Goal: Use online tool/utility: Utilize a website feature to perform a specific function

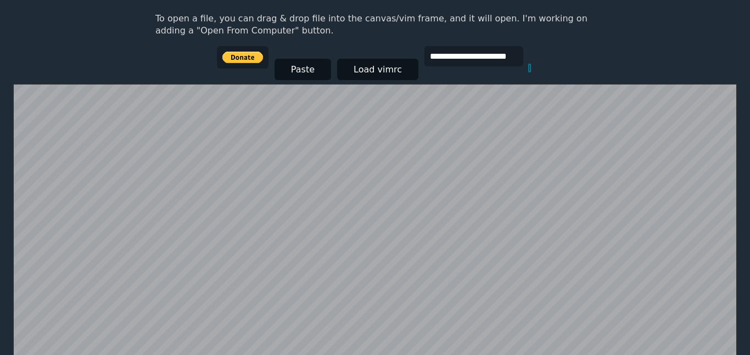
scroll to position [132, 0]
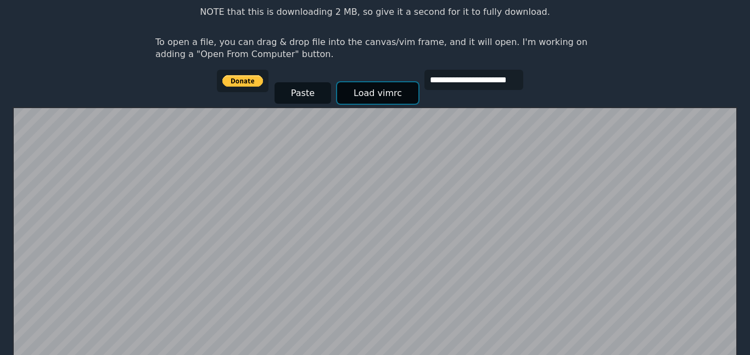
click at [379, 98] on button "Load vimrc" at bounding box center [377, 92] width 81 height 21
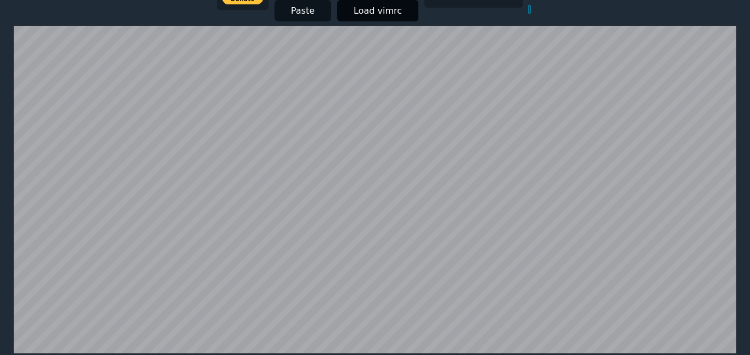
type input "*"
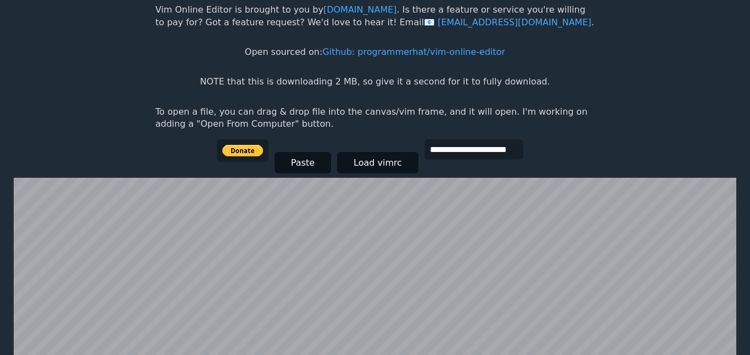
scroll to position [62, 0]
click at [545, 163] on body "**********" at bounding box center [375, 126] width 450 height 355
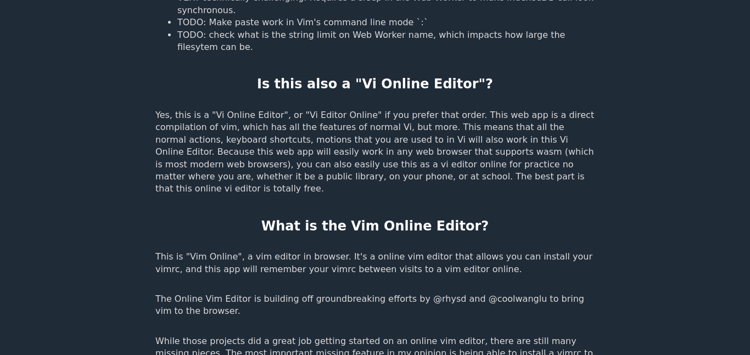
scroll to position [1274, 0]
type input "**********"
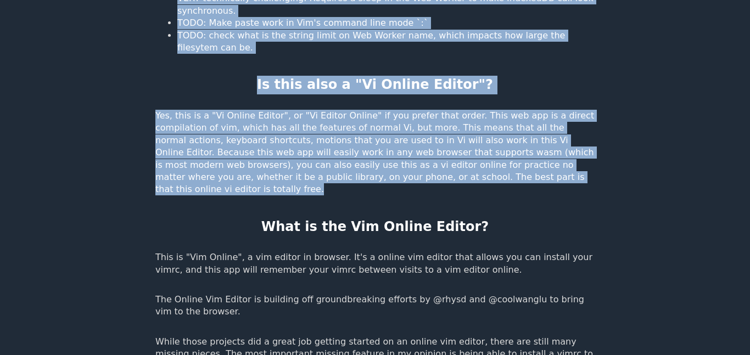
drag, startPoint x: 436, startPoint y: 132, endPoint x: 418, endPoint y: 148, distance: 24.9
click at [392, 133] on p "Yes, this is a "Vi Online Editor", or "Vi Editor Online" if you prefer that ord…" at bounding box center [374, 153] width 439 height 86
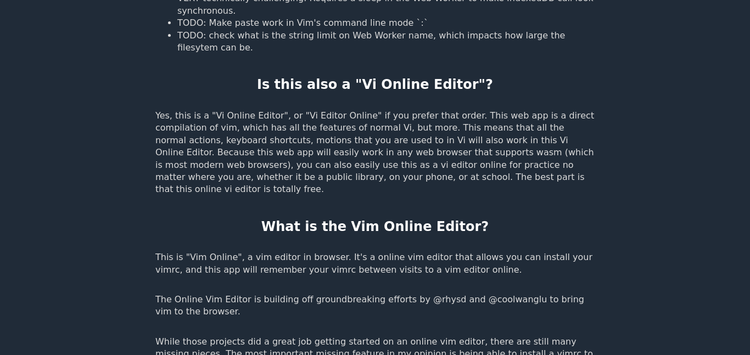
drag, startPoint x: 392, startPoint y: 133, endPoint x: 352, endPoint y: 131, distance: 39.5
click at [352, 131] on p "Yes, this is a "Vi Online Editor", or "Vi Editor Online" if you prefer that ord…" at bounding box center [374, 153] width 439 height 86
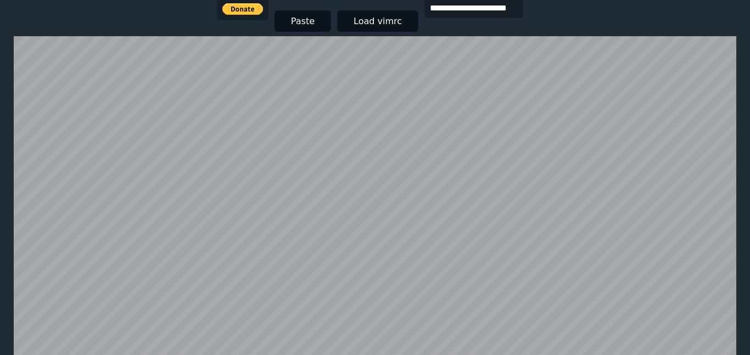
scroll to position [214, 0]
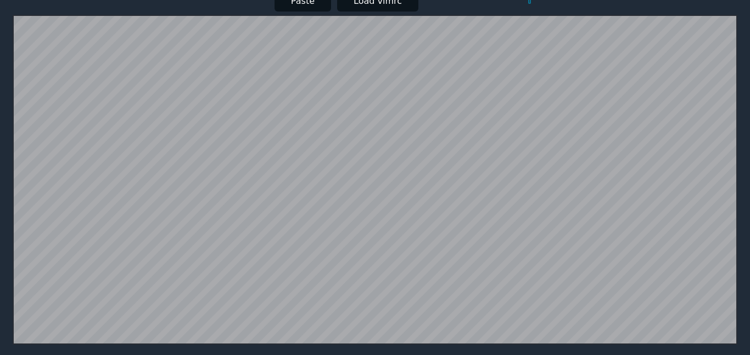
scroll to position [224, 0]
